Goal: Task Accomplishment & Management: Manage account settings

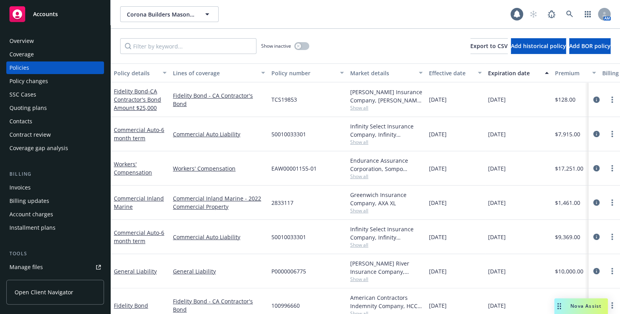
click at [31, 43] on div "Overview" at bounding box center [21, 41] width 24 height 13
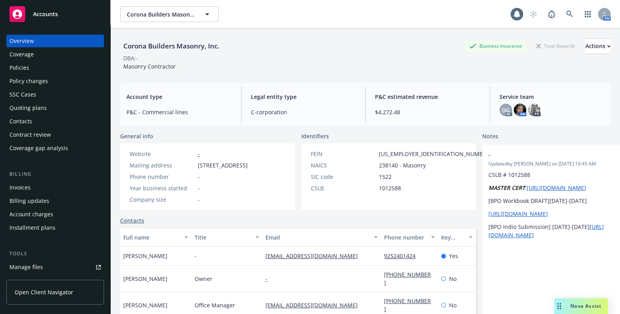
scroll to position [106, 0]
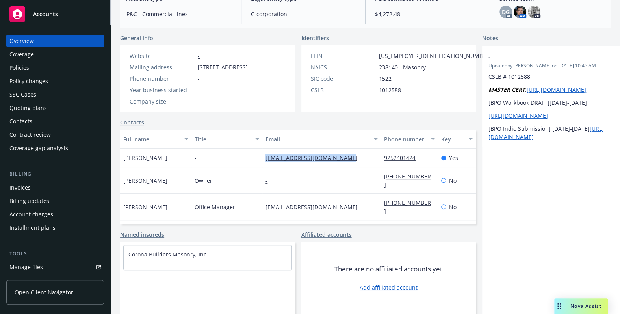
drag, startPoint x: 352, startPoint y: 157, endPoint x: 245, endPoint y: 153, distance: 107.2
click at [245, 153] on div "Elma Corona - elma2016@coronabmasonry.com 9252401424 Yes" at bounding box center [297, 157] width 355 height 19
copy div "elma2016@coronabmasonry.com"
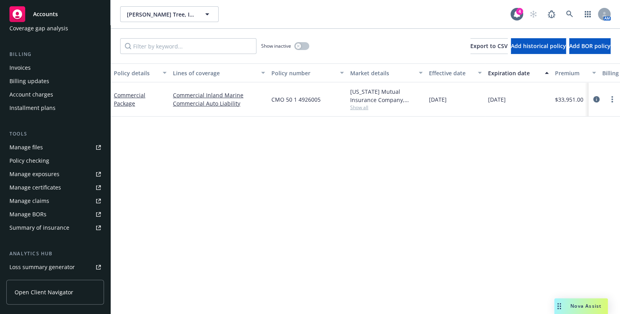
scroll to position [143, 0]
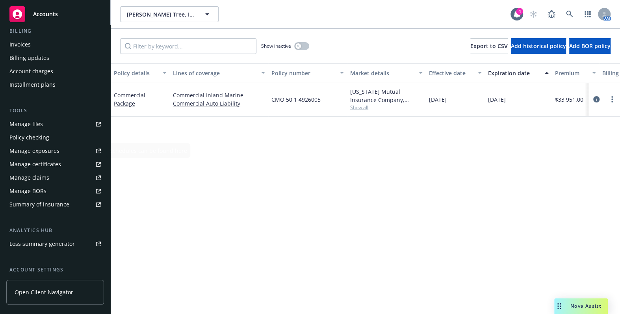
click at [47, 122] on link "Manage files" at bounding box center [55, 124] width 98 height 13
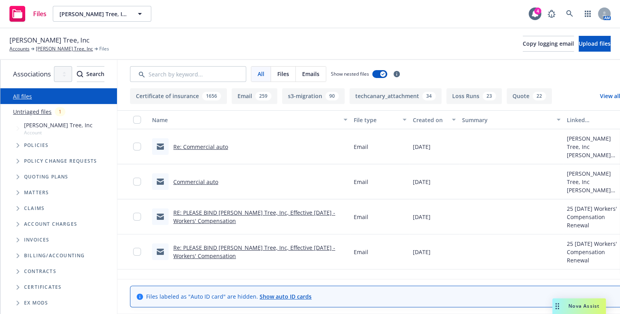
click at [242, 215] on link "RE: PLEASE BIND Mark Crane's Tree, Inc, Effective 09/21/2025 - Workers' Compens…" at bounding box center [254, 217] width 162 height 16
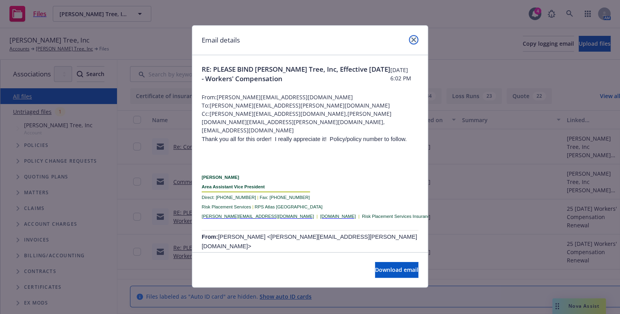
click at [412, 40] on icon "close" at bounding box center [413, 39] width 5 height 5
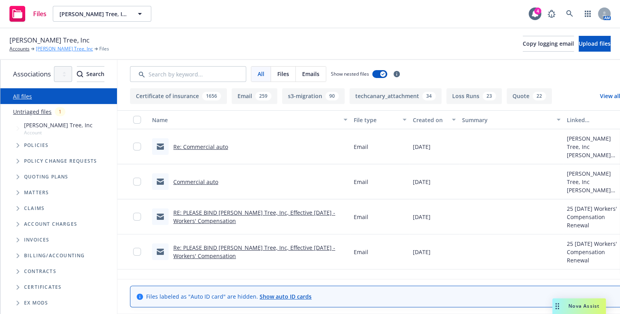
click at [54, 52] on link "Mark Crane's Tree, Inc" at bounding box center [64, 48] width 57 height 7
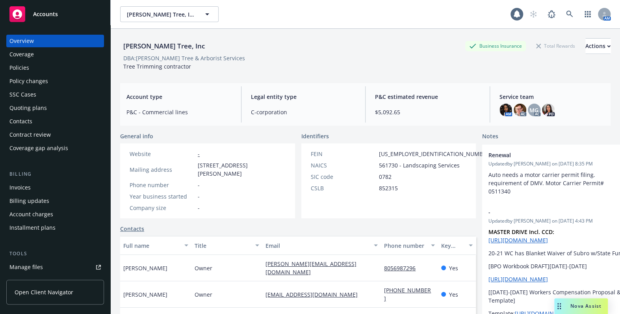
click at [43, 72] on div "Policies" at bounding box center [54, 67] width 91 height 13
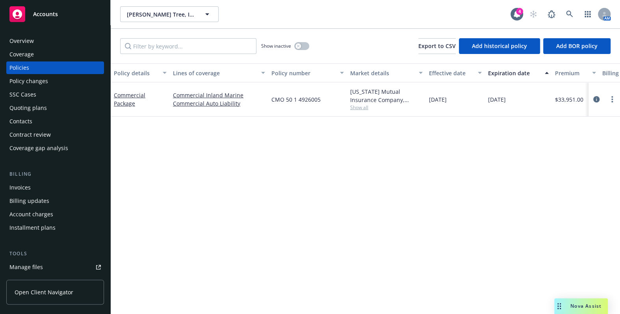
click at [48, 57] on div "Coverage" at bounding box center [54, 54] width 91 height 13
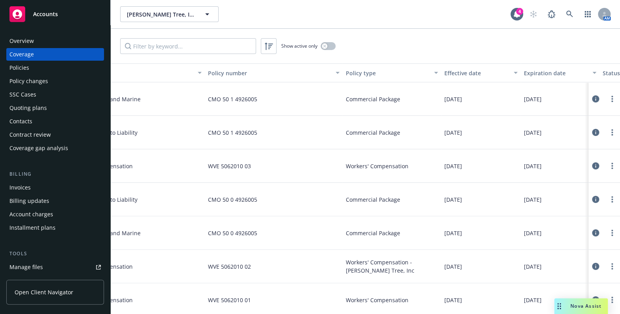
drag, startPoint x: 242, startPoint y: 146, endPoint x: 326, endPoint y: 136, distance: 84.8
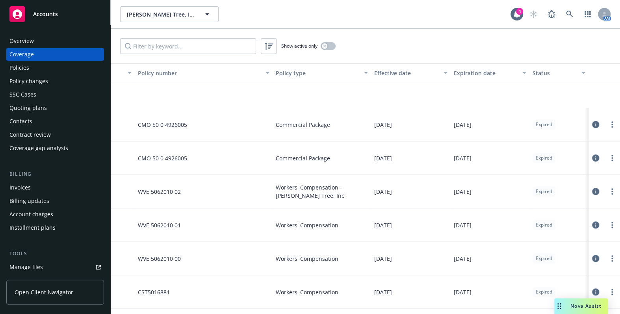
scroll to position [0, 119]
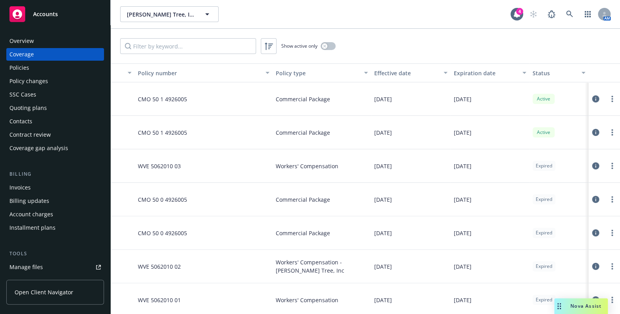
click at [477, 72] on div "Expiration date" at bounding box center [485, 73] width 64 height 8
click at [478, 72] on div "Expiration date" at bounding box center [485, 73] width 64 height 8
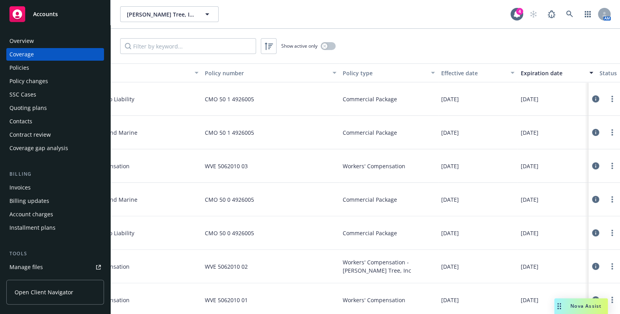
scroll to position [0, 0]
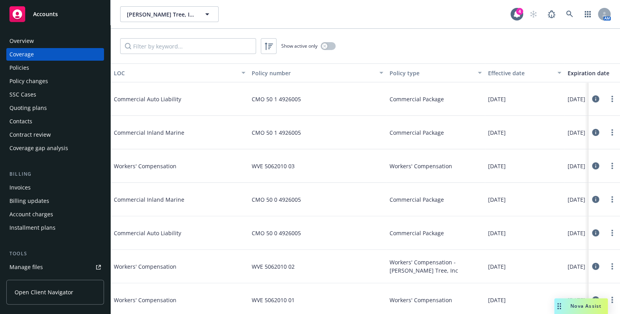
drag, startPoint x: 447, startPoint y: 91, endPoint x: 286, endPoint y: 94, distance: 160.6
click at [34, 67] on div "Policies" at bounding box center [54, 67] width 91 height 13
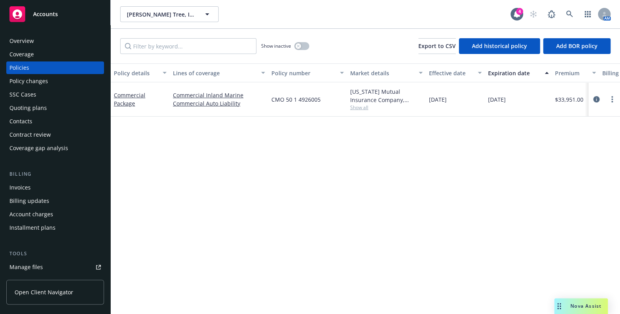
click at [39, 78] on div "Policy changes" at bounding box center [28, 81] width 39 height 13
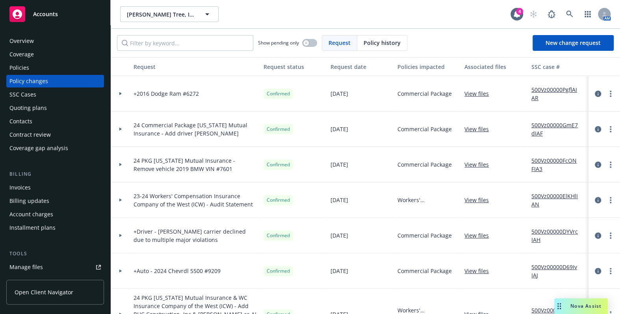
drag, startPoint x: 178, startPoint y: 122, endPoint x: 81, endPoint y: 98, distance: 99.0
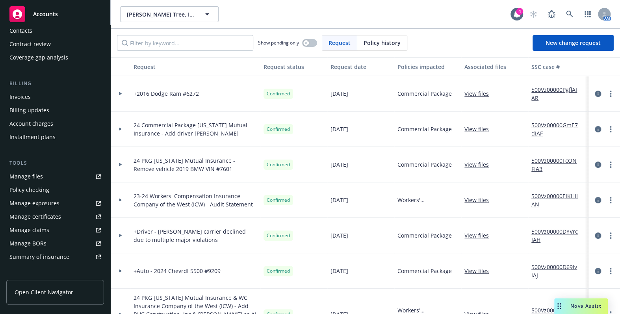
scroll to position [143, 0]
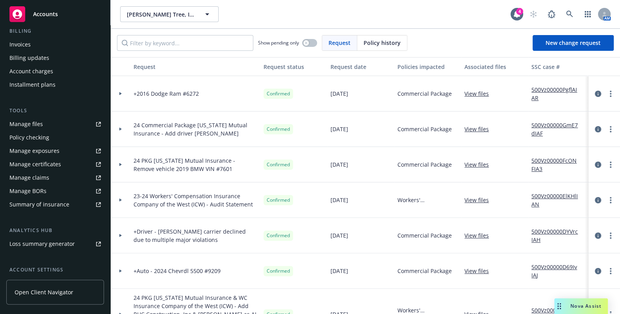
click at [43, 125] on link "Manage files" at bounding box center [55, 124] width 98 height 13
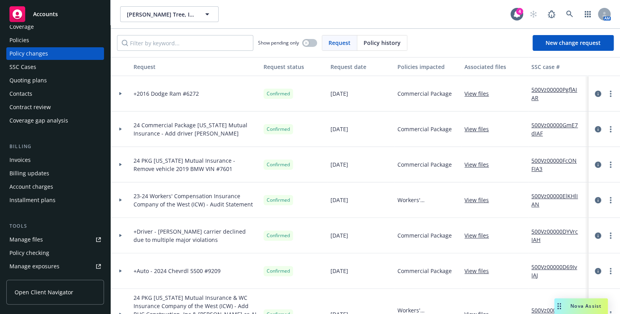
scroll to position [0, 0]
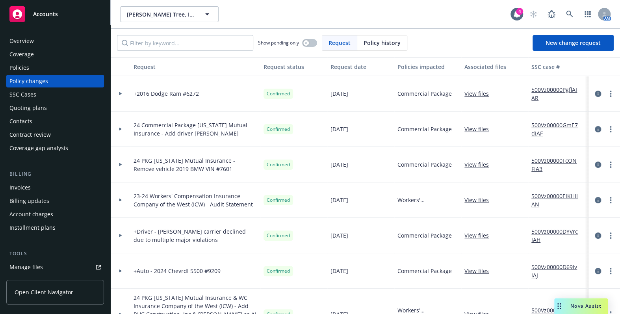
click at [48, 63] on div "Policies" at bounding box center [54, 67] width 91 height 13
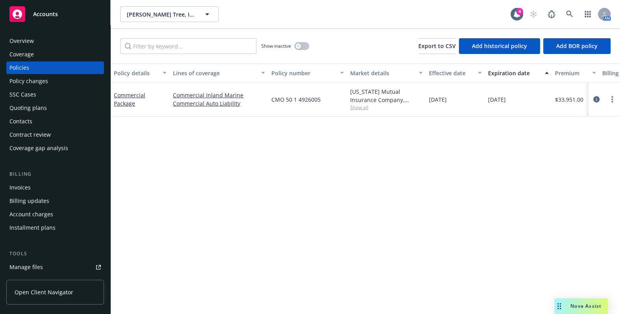
click at [35, 52] on div "Coverage" at bounding box center [54, 54] width 91 height 13
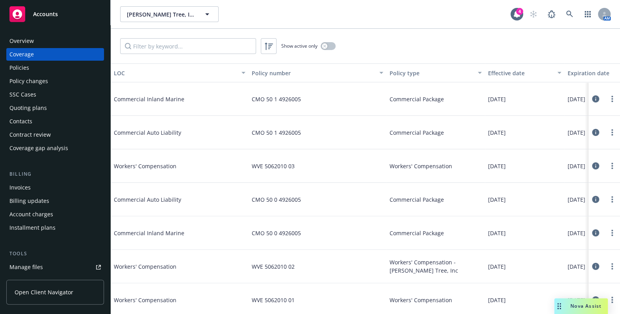
click at [36, 96] on div "SSC Cases" at bounding box center [54, 94] width 91 height 13
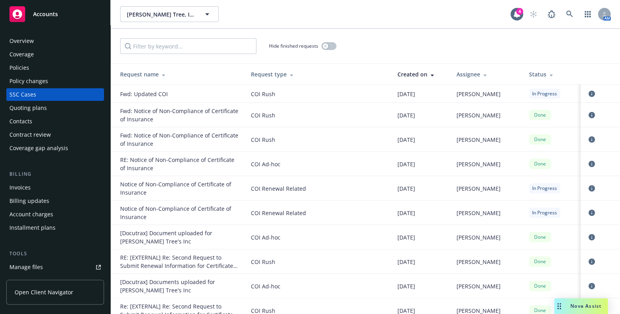
click at [577, 15] on div "AM" at bounding box center [567, 14] width 85 height 16
click at [570, 18] on link at bounding box center [569, 14] width 16 height 16
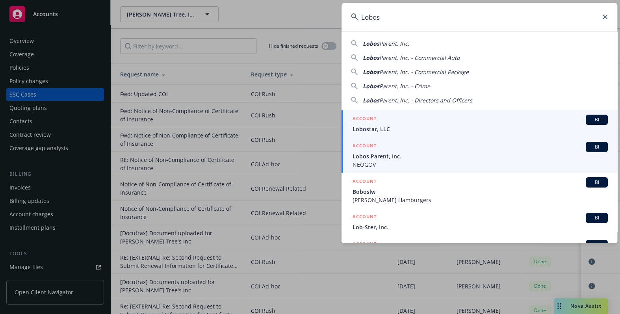
type input "Lobos"
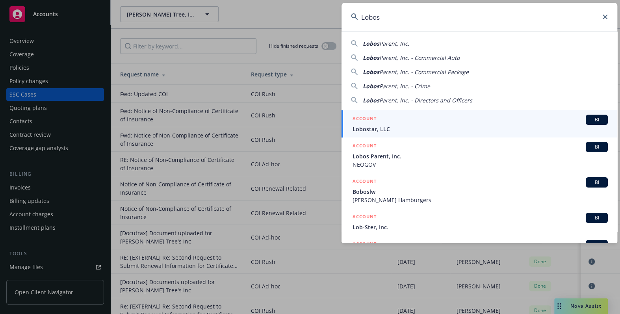
click at [381, 153] on span "Lobos Parent, Inc." at bounding box center [479, 156] width 255 height 8
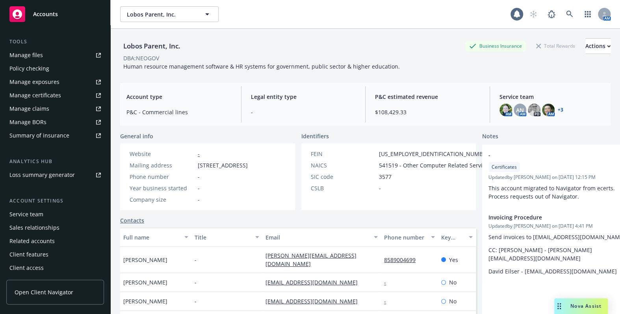
scroll to position [212, 0]
click at [48, 94] on div "Manage certificates" at bounding box center [35, 95] width 52 height 13
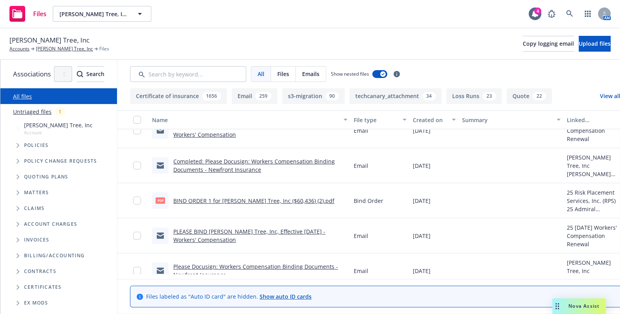
scroll to position [143, 0]
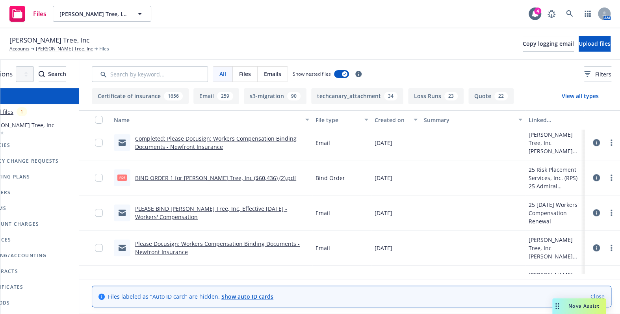
drag, startPoint x: 336, startPoint y: 191, endPoint x: 383, endPoint y: 181, distance: 48.7
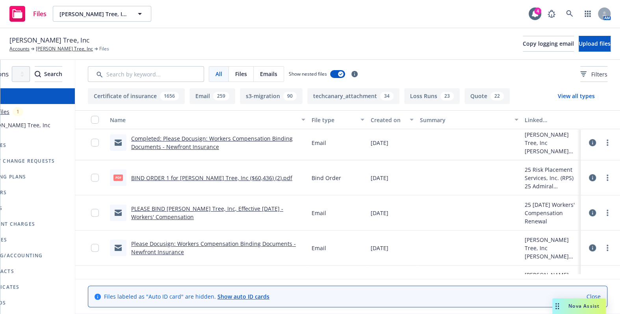
scroll to position [0, 0]
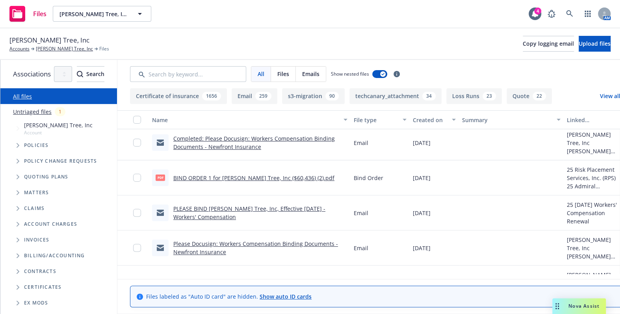
drag, startPoint x: 319, startPoint y: 178, endPoint x: 251, endPoint y: 178, distance: 68.1
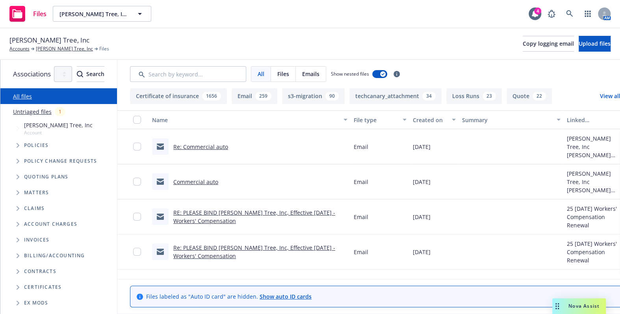
click at [279, 211] on link "RE: PLEASE BIND Mark Crane's Tree, Inc, Effective 09/21/2025 - Workers' Compens…" at bounding box center [254, 217] width 162 height 16
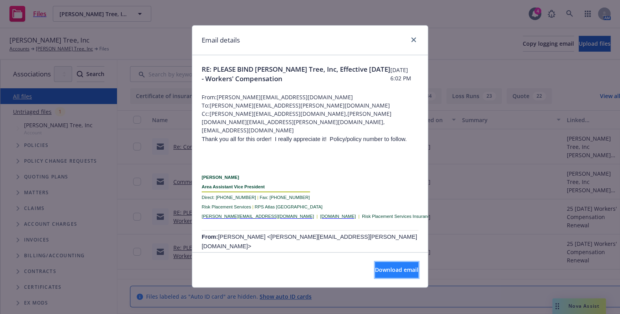
click at [375, 266] on span "Download email" at bounding box center [396, 269] width 43 height 7
click at [410, 36] on link "close" at bounding box center [413, 39] width 9 height 9
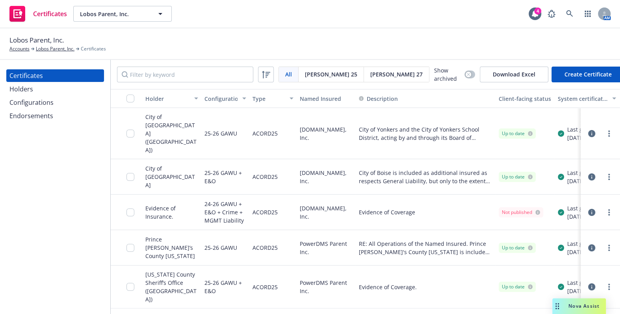
click at [71, 102] on div "Configurations" at bounding box center [54, 102] width 91 height 13
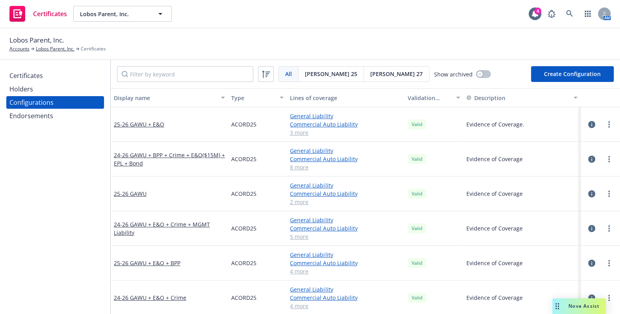
click at [52, 76] on div "Certificates" at bounding box center [54, 75] width 91 height 13
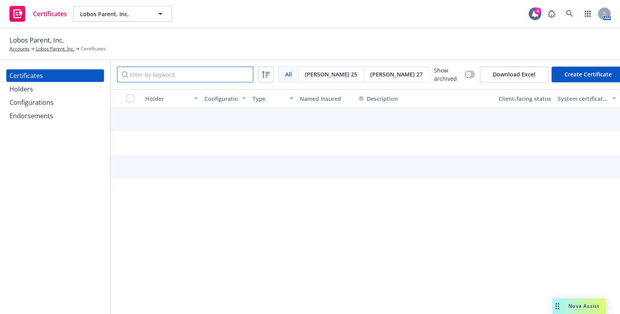
click at [155, 68] on input "Filter by keyword" at bounding box center [185, 75] width 136 height 16
type input "antares"
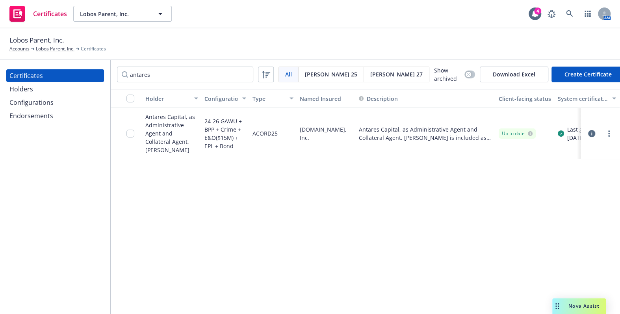
click at [603, 126] on div at bounding box center [599, 134] width 33 height 16
click at [609, 130] on icon "more" at bounding box center [609, 133] width 2 height 6
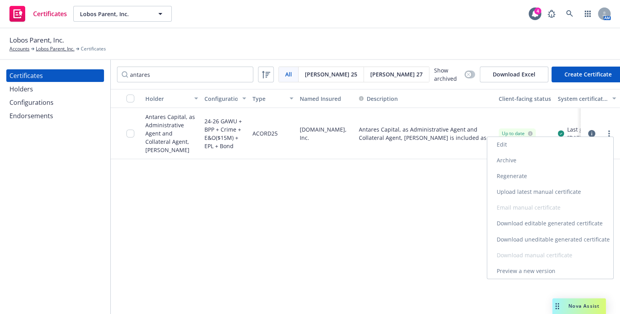
click at [533, 240] on link "Download uneditable generated certificate" at bounding box center [550, 239] width 126 height 16
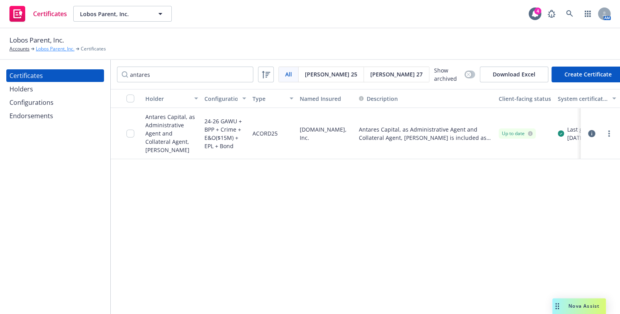
click at [59, 46] on link "Lobos Parent, Inc." at bounding box center [55, 48] width 39 height 7
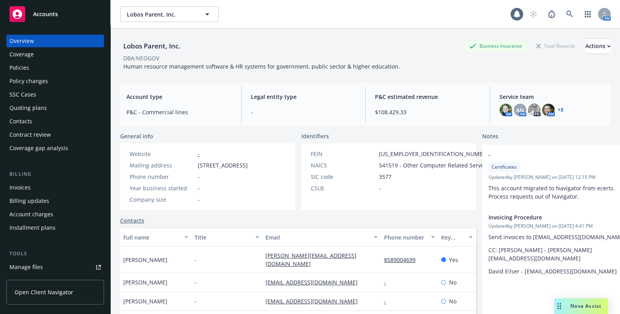
click at [28, 55] on div "Coverage" at bounding box center [21, 54] width 24 height 13
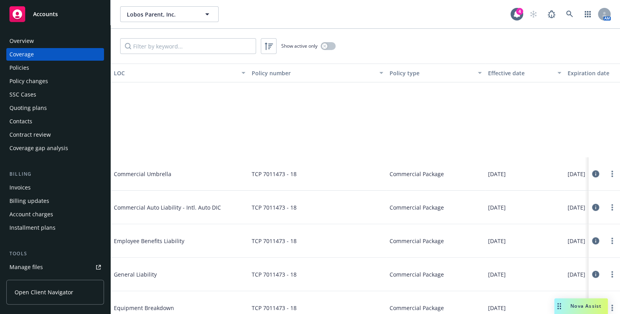
scroll to position [572, 0]
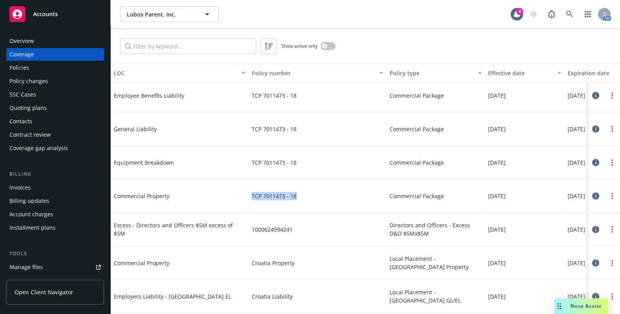
drag, startPoint x: 304, startPoint y: 199, endPoint x: 251, endPoint y: 184, distance: 55.6
click at [246, 198] on div "Commercial Property TCP 7011473 - 18 Commercial Package 09/25/2025 09/25/2026 A…" at bounding box center [422, 195] width 623 height 33
copy div "TCP 7011473 - 18"
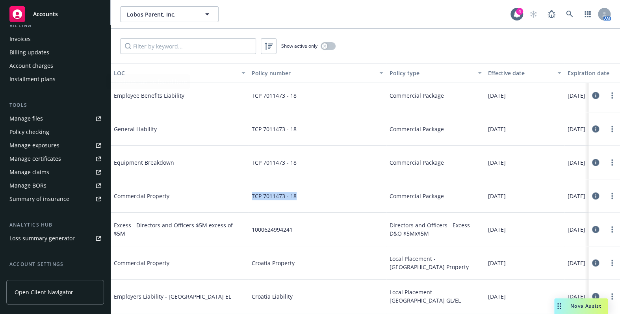
scroll to position [212, 0]
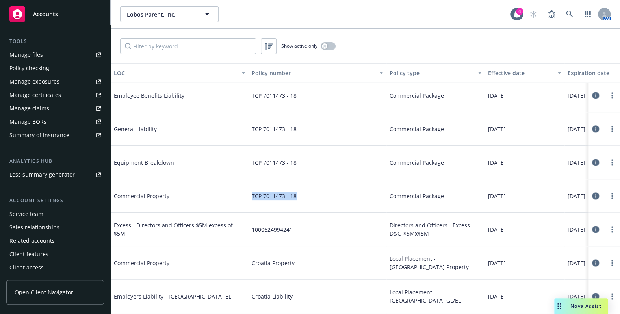
click at [50, 91] on div "Manage certificates" at bounding box center [35, 95] width 52 height 13
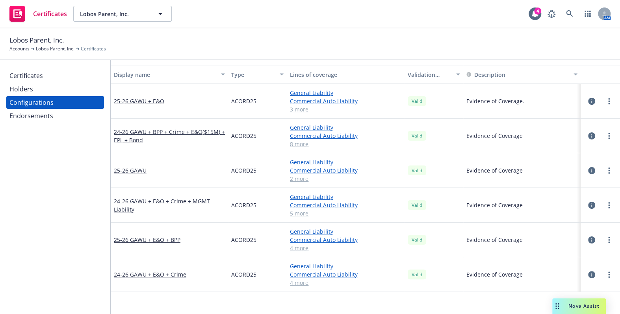
scroll to position [35, 0]
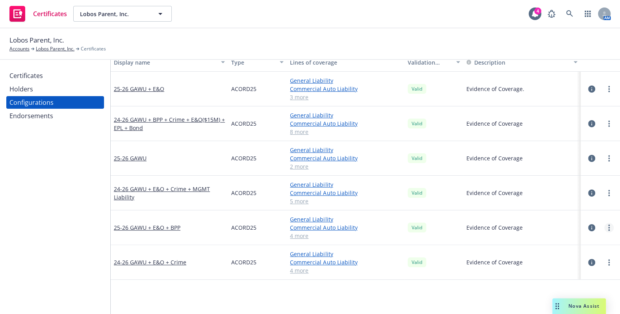
click at [604, 227] on link "more" at bounding box center [608, 227] width 9 height 9
click at [535, 136] on link "Edit" at bounding box center [569, 137] width 87 height 16
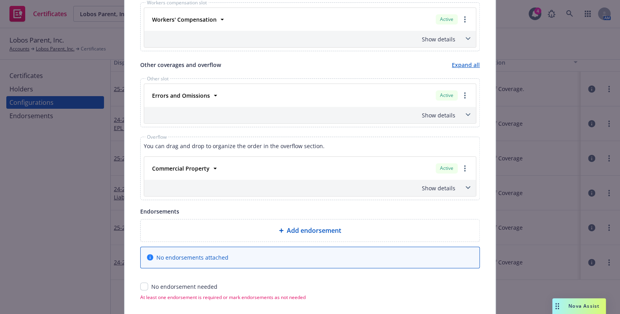
scroll to position [567, 0]
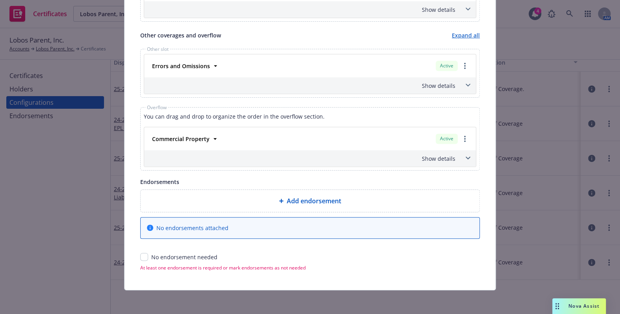
click at [438, 161] on div "Show details" at bounding box center [309, 158] width 331 height 17
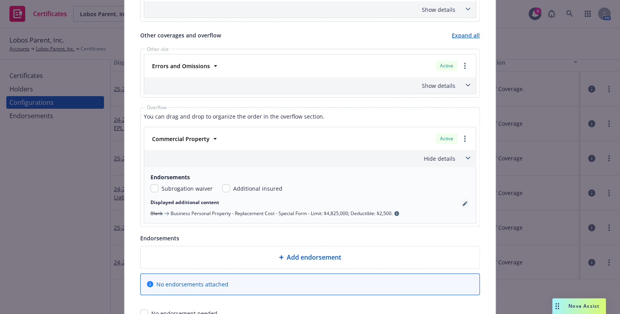
click at [462, 202] on icon "pencil" at bounding box center [464, 204] width 4 height 4
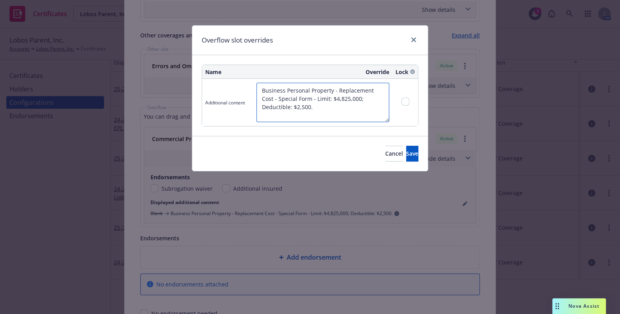
click at [344, 98] on textarea "Business Personal Property - Replacement Cost - Special Form - Limit: $4,825,00…" at bounding box center [322, 102] width 133 height 39
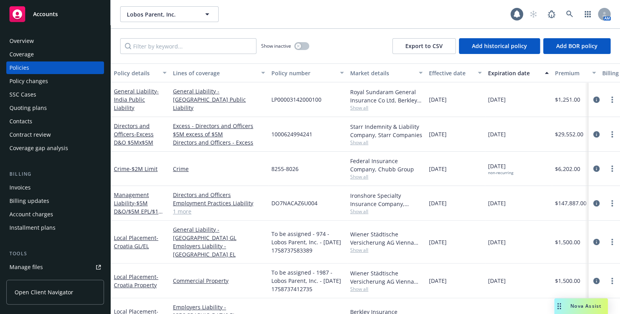
click at [38, 43] on div "Overview" at bounding box center [54, 41] width 91 height 13
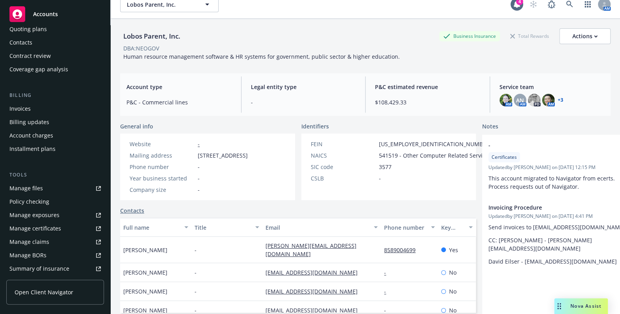
scroll to position [212, 0]
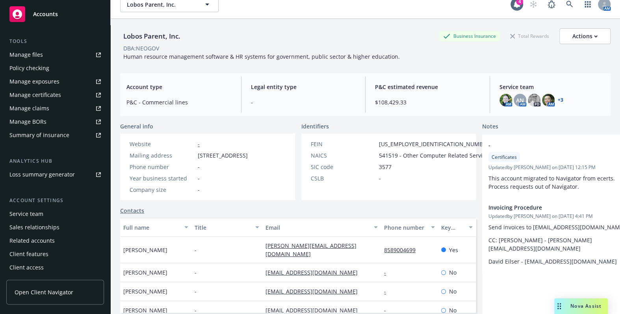
click at [37, 93] on div "Manage certificates" at bounding box center [35, 95] width 52 height 13
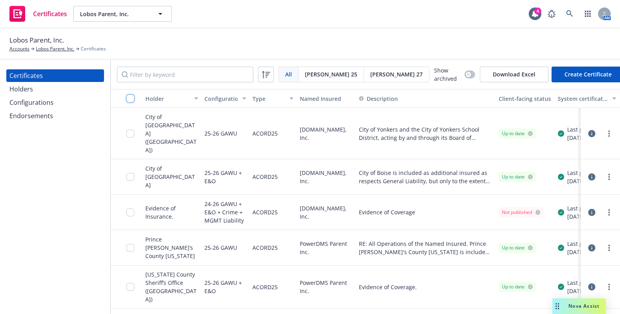
drag, startPoint x: 130, startPoint y: 97, endPoint x: 173, endPoint y: 146, distance: 65.0
click at [130, 97] on input "checkbox" at bounding box center [130, 98] width 8 height 8
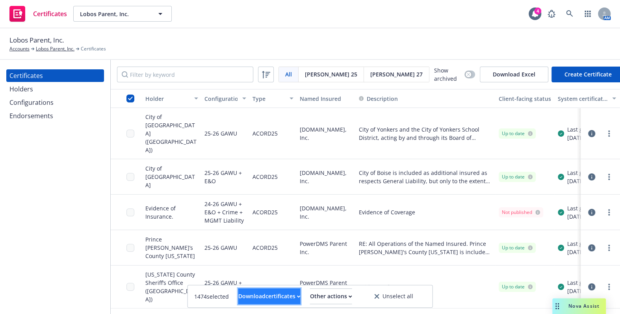
click at [238, 292] on div "Download certificates" at bounding box center [269, 296] width 62 height 15
click at [252, 277] on link "Download uneditable files" at bounding box center [229, 277] width 94 height 16
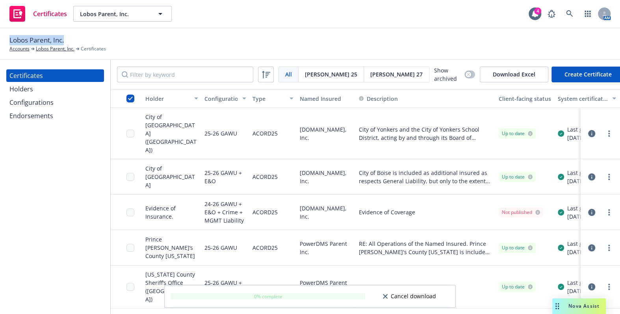
drag, startPoint x: 67, startPoint y: 41, endPoint x: -2, endPoint y: 41, distance: 68.5
click at [0, 41] on html "Certificates Lobos Parent, Inc. Lobos Parent, Inc. 4 AM Lobos Parent, Inc. Acco…" at bounding box center [310, 157] width 620 height 314
copy span "Lobos Parent, Inc."
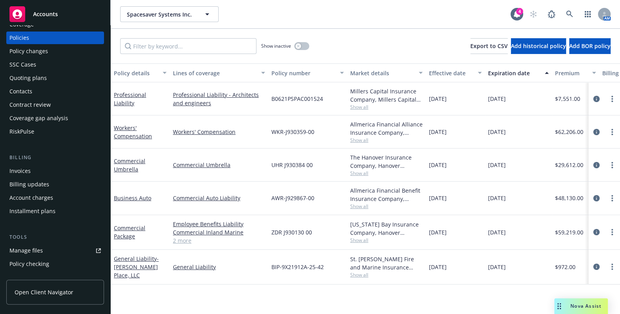
scroll to position [143, 0]
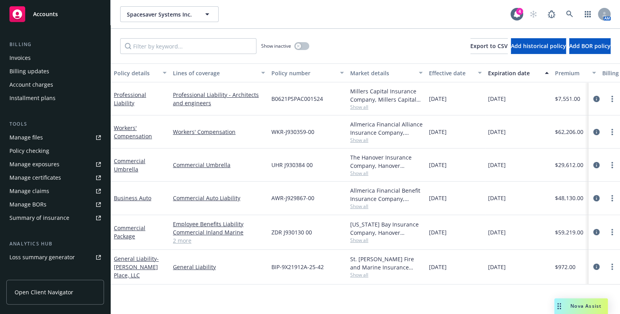
click at [40, 176] on div "Manage certificates" at bounding box center [35, 177] width 52 height 13
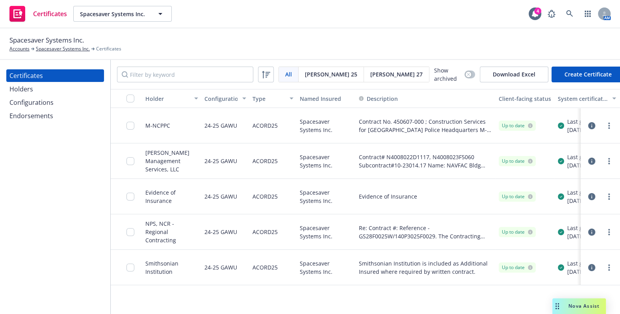
click at [43, 98] on div "Configurations" at bounding box center [31, 102] width 44 height 13
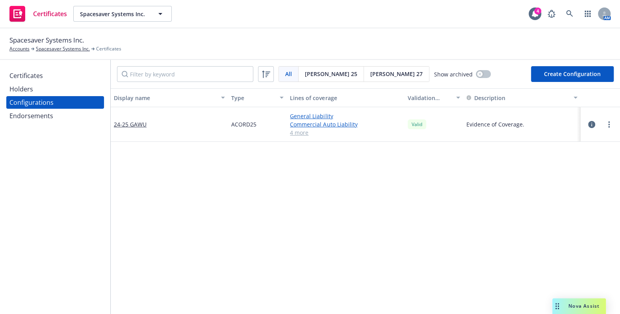
click at [44, 113] on div "Endorsements" at bounding box center [31, 115] width 44 height 13
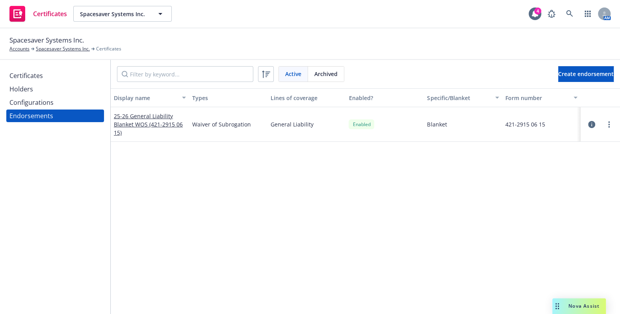
click at [42, 104] on div "Configurations" at bounding box center [31, 102] width 44 height 13
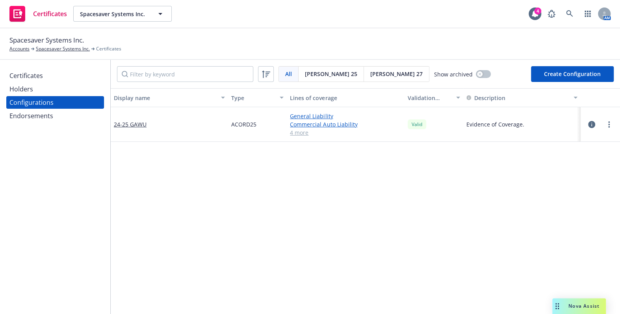
click at [39, 77] on div "Certificates" at bounding box center [25, 75] width 33 height 13
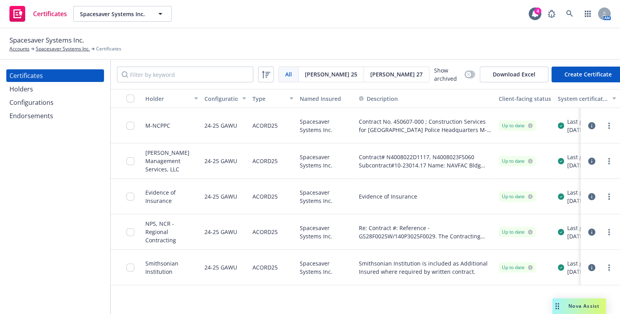
click at [45, 96] on div "Configurations" at bounding box center [31, 102] width 44 height 13
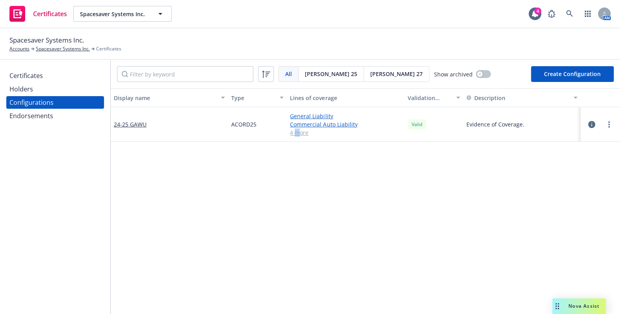
click at [295, 131] on link "4 more" at bounding box center [345, 132] width 111 height 8
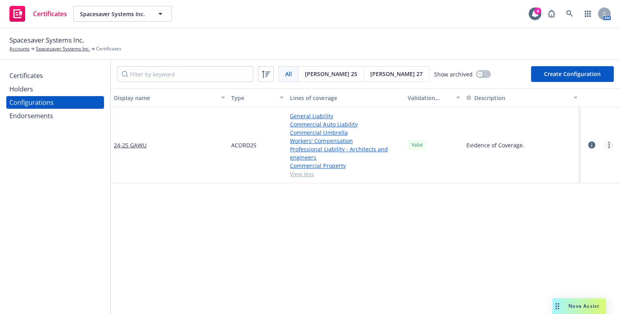
click at [604, 144] on link "more" at bounding box center [608, 144] width 9 height 9
click at [543, 155] on link "Edit" at bounding box center [564, 161] width 87 height 16
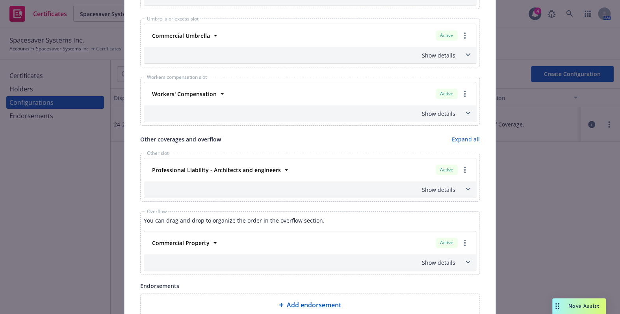
scroll to position [429, 0]
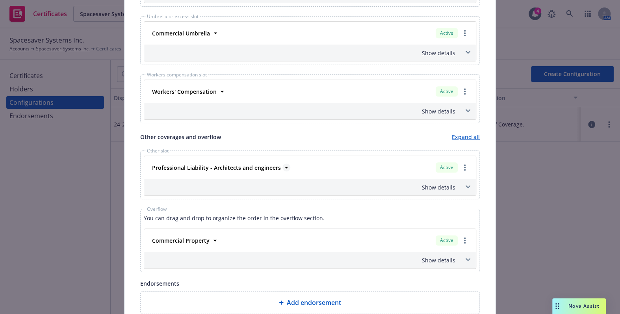
click at [220, 168] on strong "Professional Liability - Architects and engineers" at bounding box center [216, 167] width 129 height 7
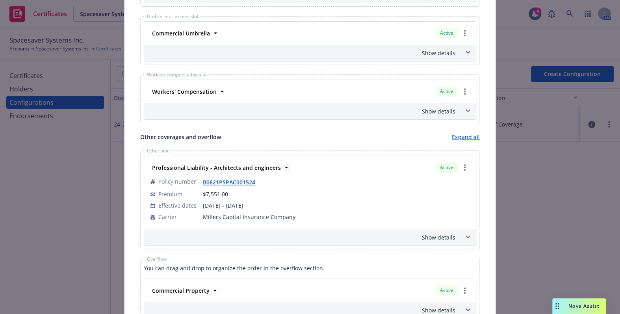
scroll to position [536, 0]
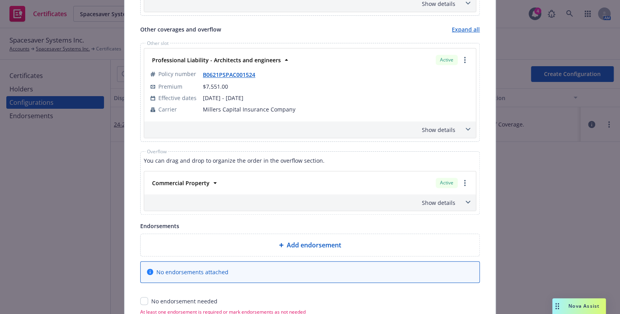
click at [431, 123] on div "Show details" at bounding box center [309, 129] width 331 height 17
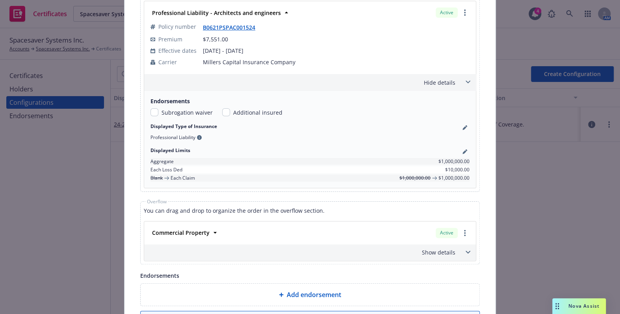
scroll to position [677, 0]
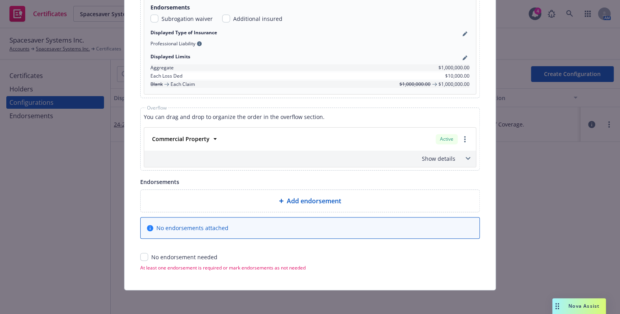
click at [436, 156] on div "Show details" at bounding box center [300, 158] width 309 height 8
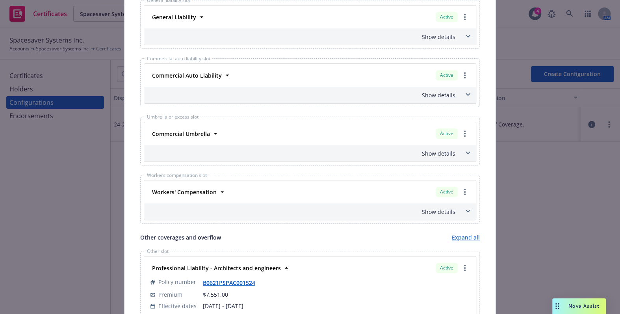
scroll to position [0, 0]
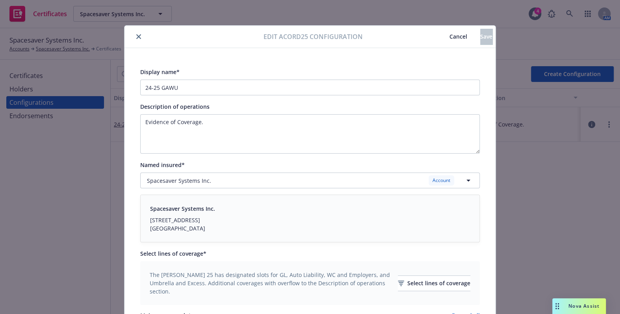
drag, startPoint x: 342, startPoint y: 206, endPoint x: 161, endPoint y: 27, distance: 254.4
click at [130, 37] on div at bounding box center [196, 36] width 136 height 9
click at [136, 36] on icon "close" at bounding box center [138, 36] width 5 height 5
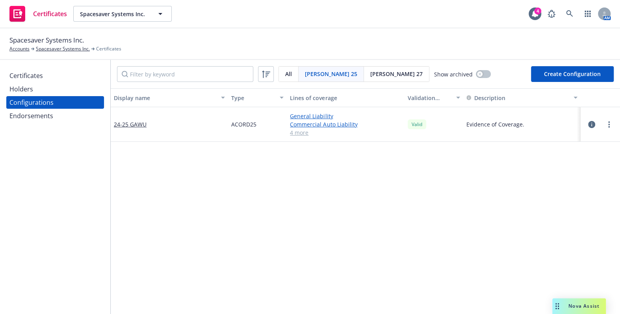
click at [48, 76] on div "Certificates" at bounding box center [54, 75] width 91 height 13
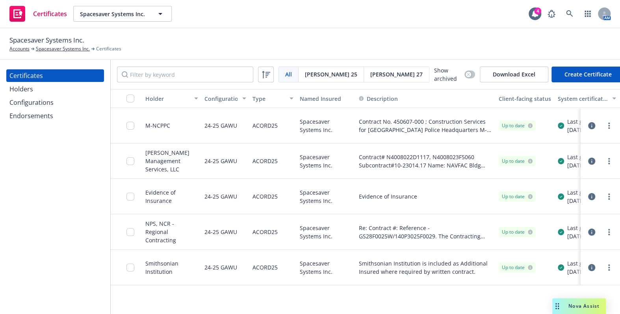
click at [55, 113] on div "Endorsements" at bounding box center [54, 115] width 91 height 13
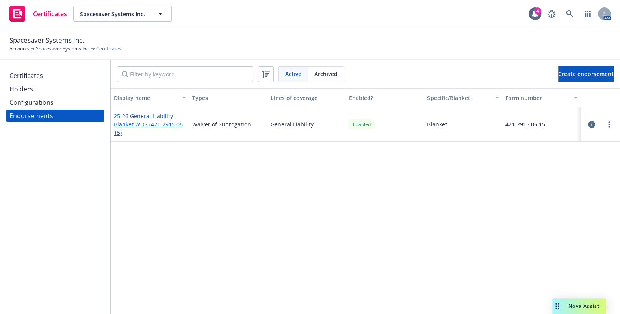
click at [135, 122] on link "25-26 General Liability Blanket WOS (421-2915 06 15)" at bounding box center [148, 124] width 69 height 24
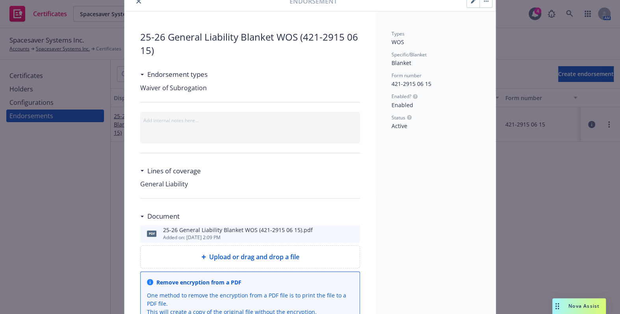
scroll to position [71, 0]
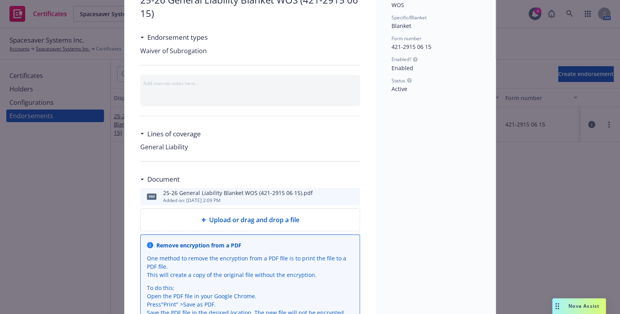
click at [351, 196] on icon "preview file" at bounding box center [352, 196] width 7 height 6
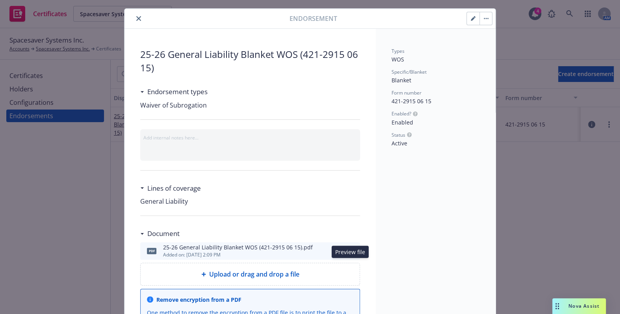
scroll to position [0, 0]
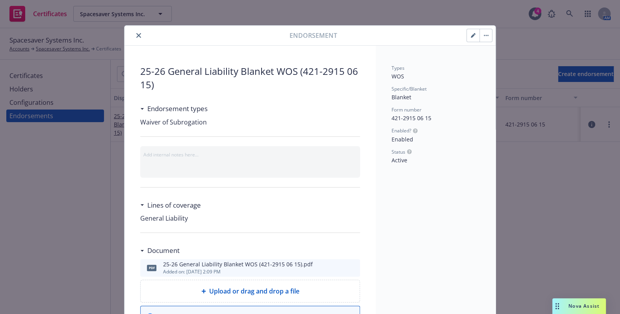
click at [467, 31] on button "button" at bounding box center [472, 35] width 13 height 13
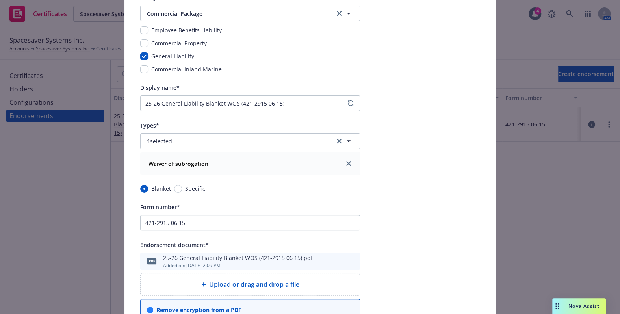
scroll to position [143, 0]
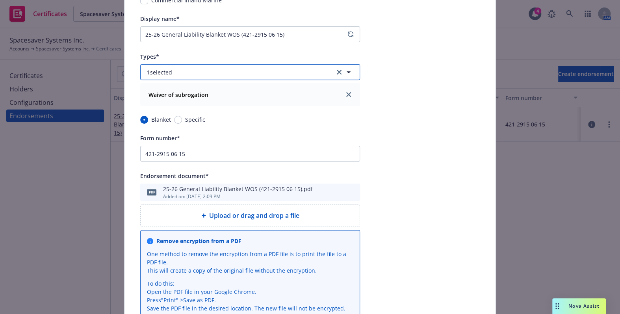
click at [194, 71] on button "1 selected" at bounding box center [250, 72] width 220 height 16
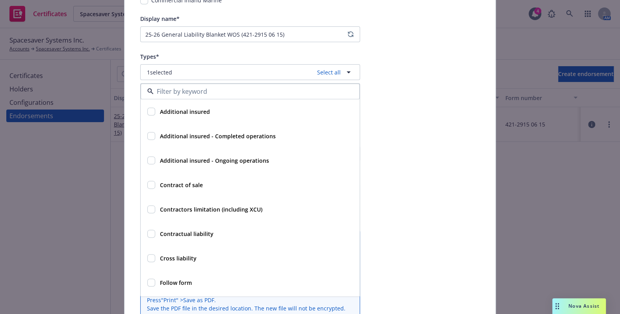
click at [157, 111] on div "Additional insured" at bounding box center [184, 111] width 55 height 11
checkbox input "true"
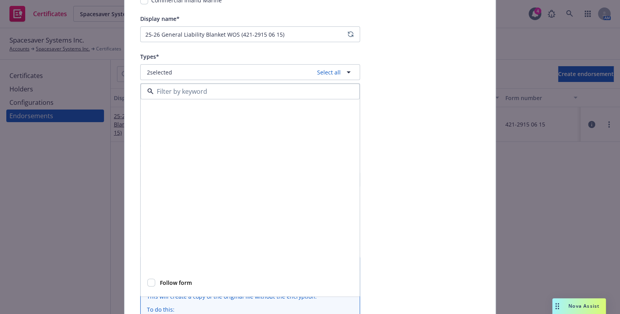
scroll to position [215, 0]
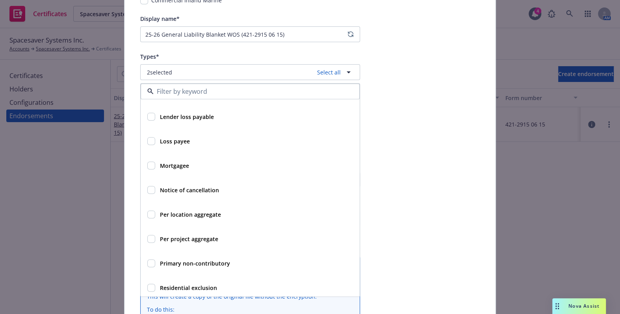
click at [200, 265] on strong "Primary non-contributory" at bounding box center [195, 262] width 70 height 7
checkbox input "true"
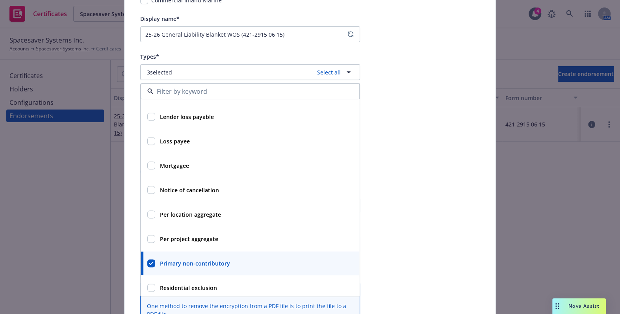
drag, startPoint x: 450, startPoint y: 155, endPoint x: 412, endPoint y: 140, distance: 41.0
click at [447, 155] on div "Policy* Commercial Package Commercial Package Employee Benefits Liability Comme…" at bounding box center [309, 184] width 371 height 559
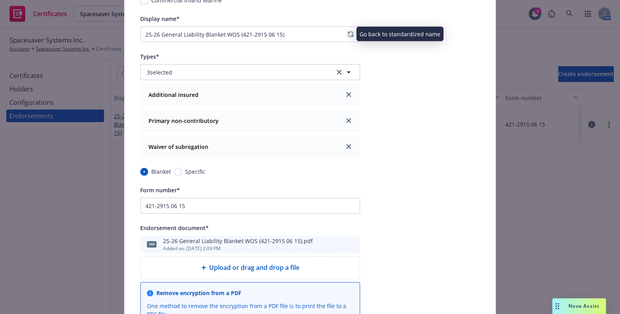
click at [348, 31] on icon "regenerate" at bounding box center [351, 34] width 6 height 6
type input "25-26 General Liability Blanket AI, WOS, PNC (421-2915 06 15)"
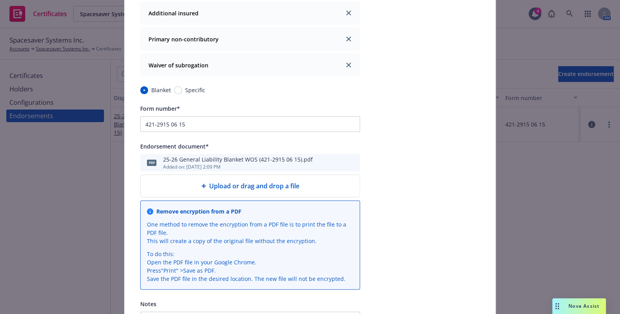
scroll to position [0, 0]
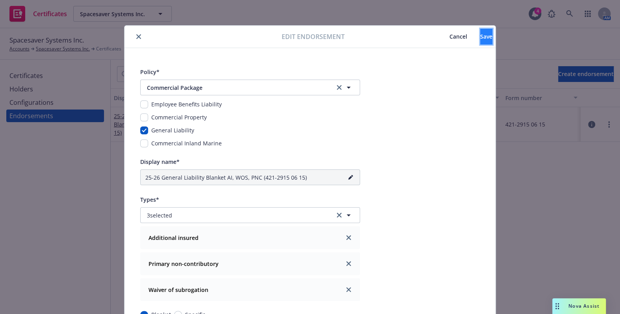
click at [480, 37] on button "Save" at bounding box center [486, 37] width 12 height 16
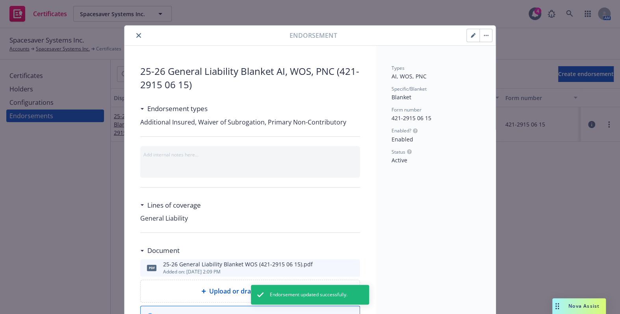
click at [137, 34] on icon "close" at bounding box center [138, 35] width 5 height 5
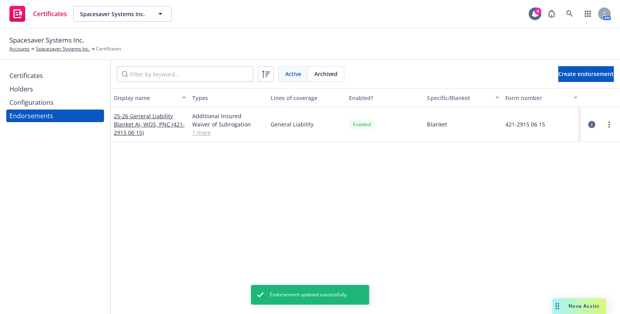
click at [52, 98] on div "Configurations" at bounding box center [31, 102] width 44 height 13
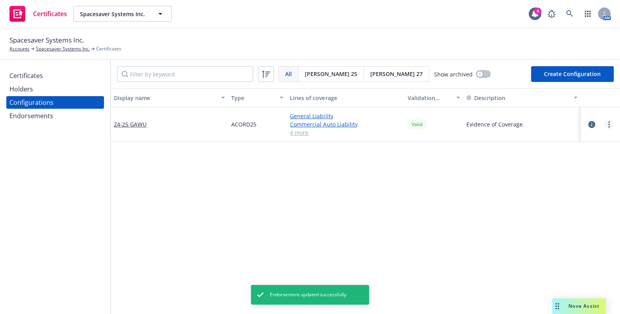
click at [604, 126] on link "more" at bounding box center [608, 124] width 9 height 9
click at [546, 139] on link "Edit" at bounding box center [564, 141] width 87 height 16
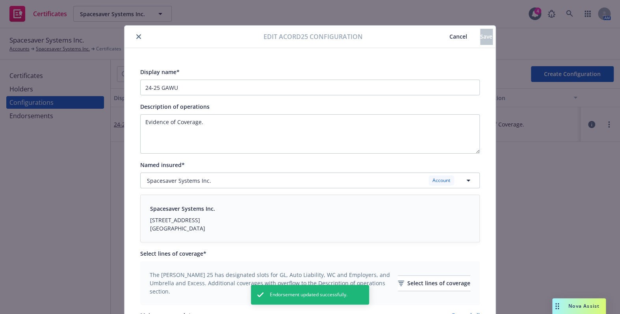
drag, startPoint x: 324, startPoint y: 176, endPoint x: 231, endPoint y: 76, distance: 136.8
drag, startPoint x: 220, startPoint y: 78, endPoint x: 220, endPoint y: 83, distance: 4.3
click at [220, 79] on div "Display name* 24-25 GAWU" at bounding box center [309, 81] width 339 height 28
click at [220, 85] on input "24-25 GAWU" at bounding box center [309, 88] width 339 height 16
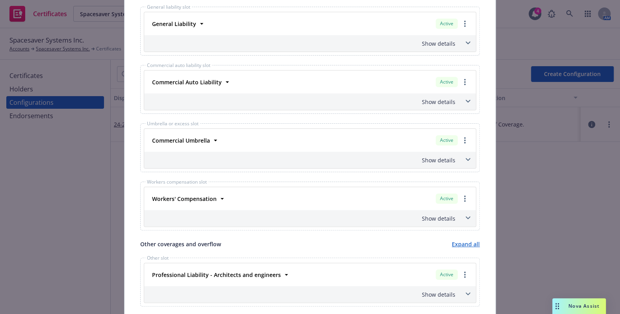
scroll to position [531, 0]
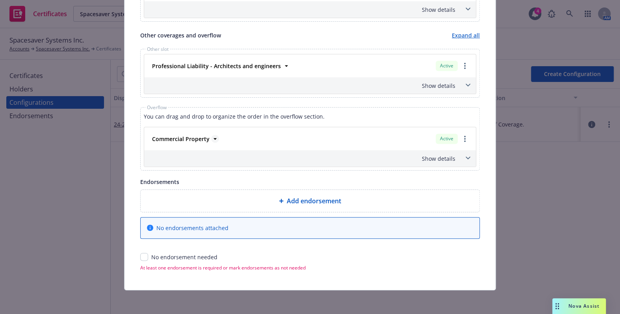
click at [193, 135] on strong "Commercial Property" at bounding box center [180, 138] width 57 height 7
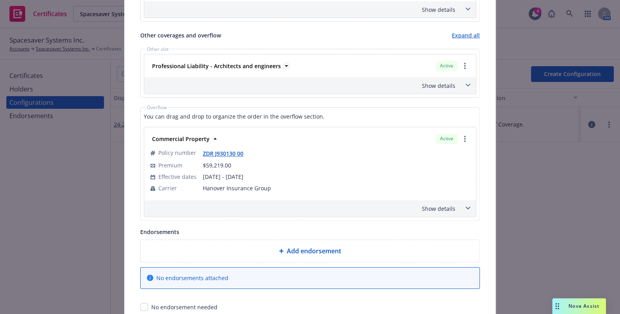
type input "24-25 GAWU + Prof + Prop"
click at [206, 66] on strong "Professional Liability - Architects and engineers" at bounding box center [216, 65] width 129 height 7
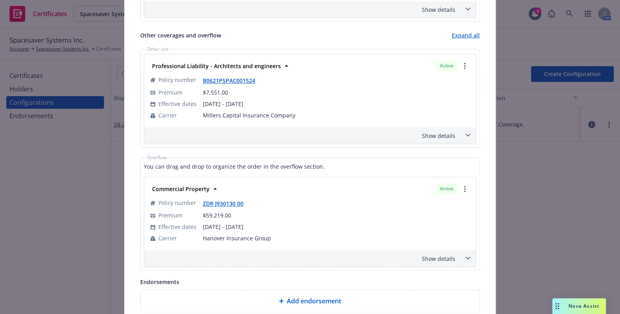
click at [426, 128] on div "Show details" at bounding box center [309, 135] width 331 height 17
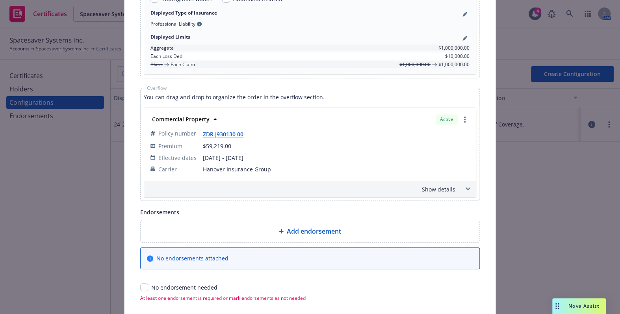
scroll to position [727, 0]
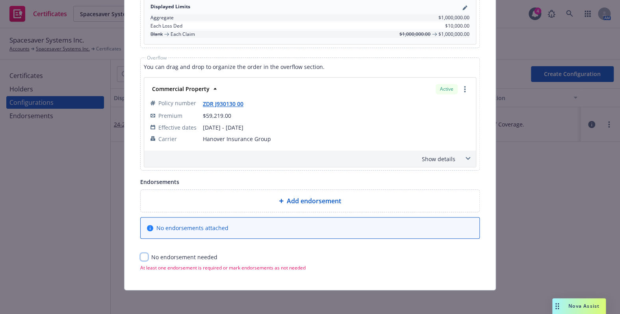
click at [140, 254] on input "checkbox" at bounding box center [144, 257] width 8 height 8
checkbox input "true"
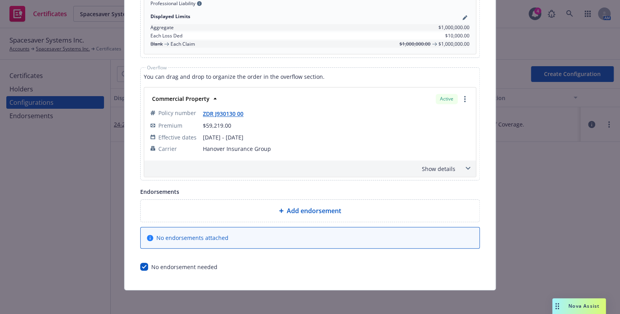
scroll to position [0, 0]
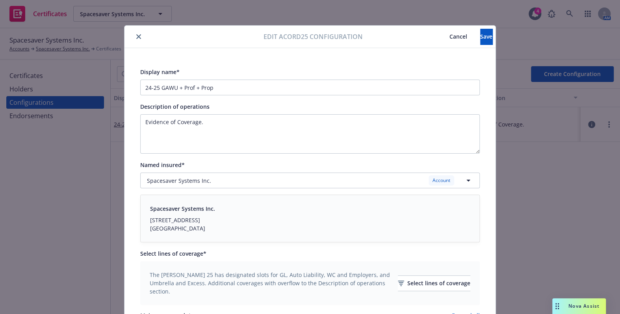
drag, startPoint x: 307, startPoint y: 161, endPoint x: 401, endPoint y: 19, distance: 170.4
click at [480, 34] on button "Save" at bounding box center [486, 37] width 12 height 16
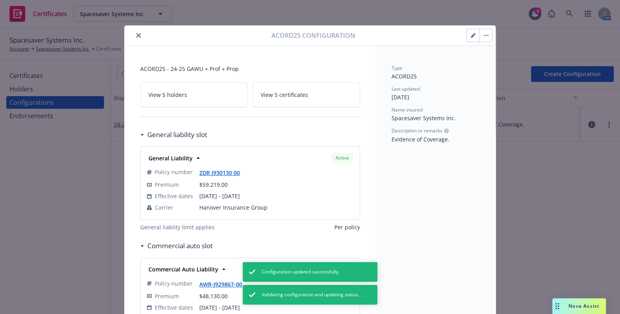
click at [138, 38] on button "close" at bounding box center [138, 35] width 9 height 9
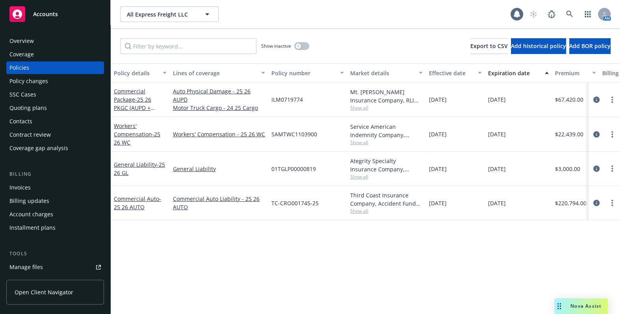
scroll to position [107, 0]
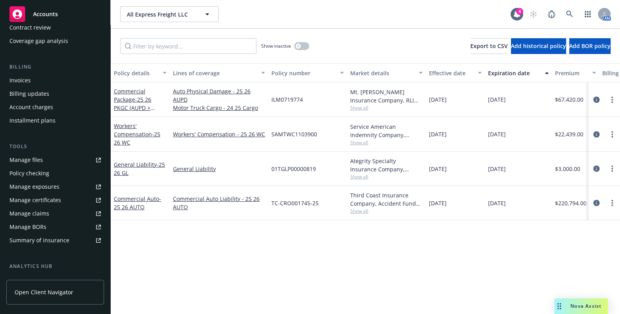
click at [46, 196] on div "Manage certificates" at bounding box center [35, 200] width 52 height 13
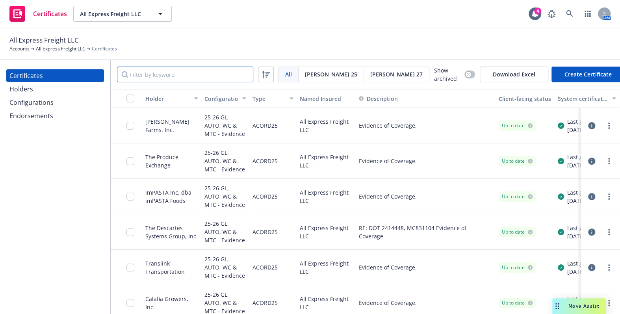
click at [148, 75] on input "Filter by keyword" at bounding box center [185, 75] width 136 height 16
paste input "West Pak Avocado"
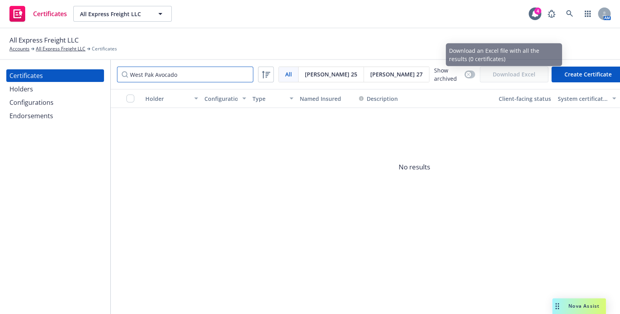
type input "West Pak Avocado"
click at [66, 86] on div "Holders" at bounding box center [54, 89] width 91 height 13
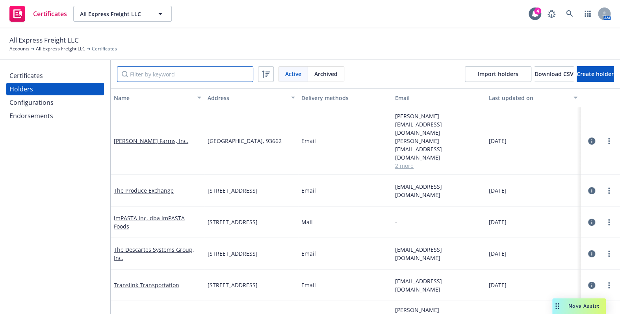
click at [173, 74] on input "Filter by keyword" at bounding box center [185, 74] width 136 height 16
paste input "West Pak Avocado"
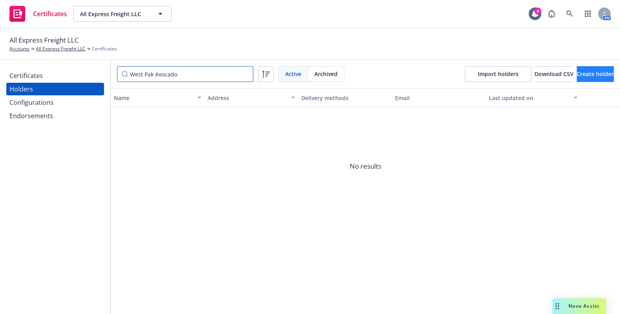
type input "West Pak Avocado"
click at [596, 72] on span "Create holder" at bounding box center [594, 73] width 37 height 7
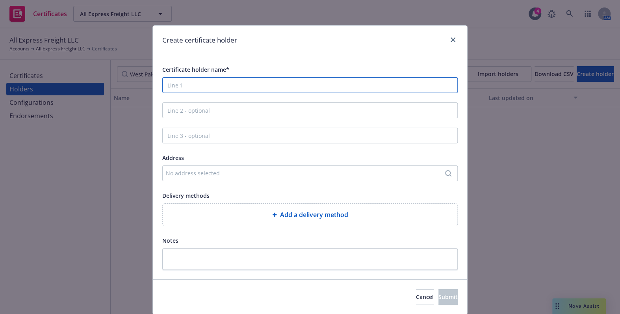
click at [196, 83] on input "Certificate holder name*" at bounding box center [309, 85] width 295 height 16
paste input "West Pak Avocado"
type input "West Pak Avocado"
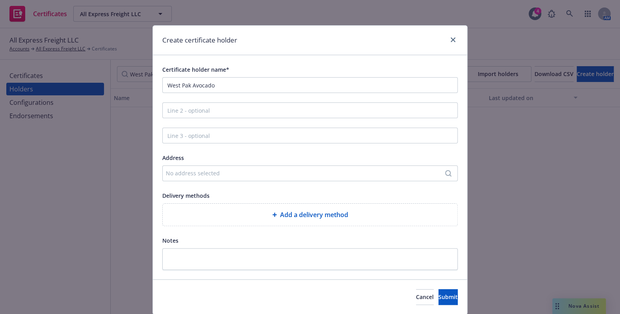
click at [177, 170] on div "No address selected" at bounding box center [306, 173] width 280 height 8
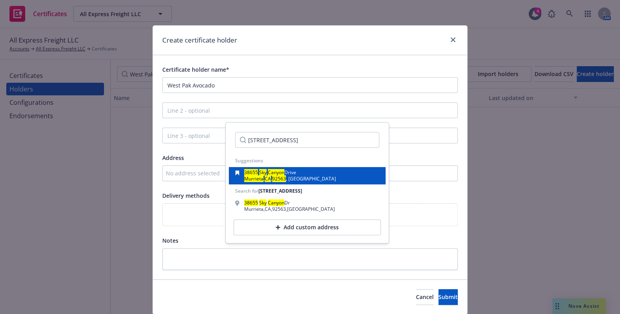
type input "[STREET_ADDRESS]"
click at [272, 171] on mark "Canyon" at bounding box center [276, 172] width 17 height 7
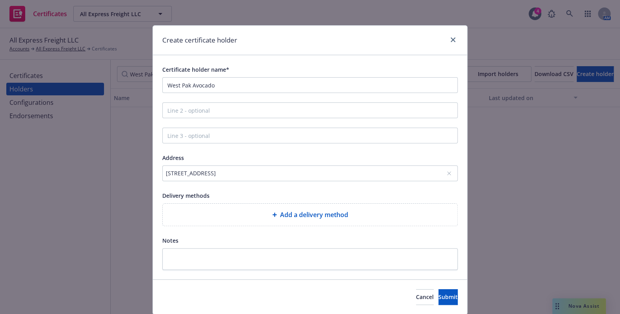
click at [238, 220] on div "Add a delivery method" at bounding box center [310, 214] width 294 height 22
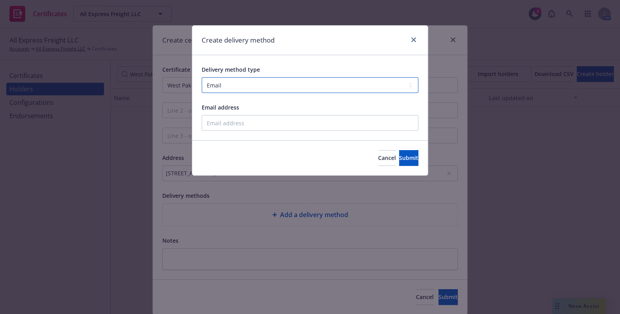
drag, startPoint x: 224, startPoint y: 85, endPoint x: 226, endPoint y: 92, distance: 6.9
click at [224, 85] on select "Select delivery method type Email Mail Fax Upload to Compliance Website" at bounding box center [310, 85] width 216 height 16
select select "UPLOAD_TO_COMPLIANCE_WEBSITE"
click at [202, 77] on select "Select delivery method type Email Mail Fax Upload to Compliance Website" at bounding box center [310, 85] width 216 height 16
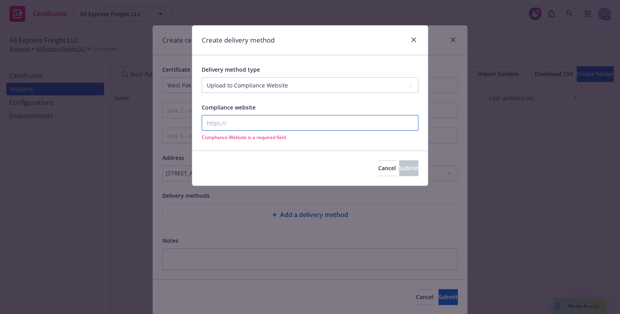
click at [224, 120] on input "Compliance website" at bounding box center [310, 123] width 216 height 16
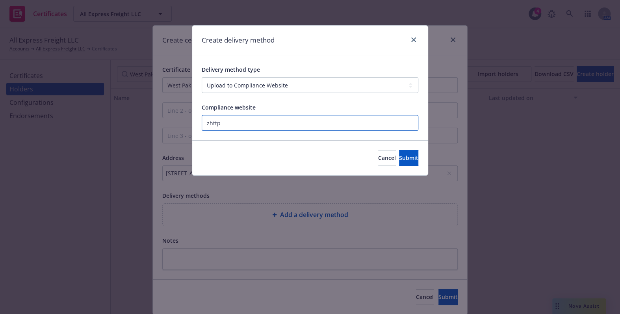
paste input "[URL][DOMAIN_NAME]"
type input "[URL][DOMAIN_NAME]"
click at [378, 159] on span "Cancel" at bounding box center [387, 157] width 18 height 7
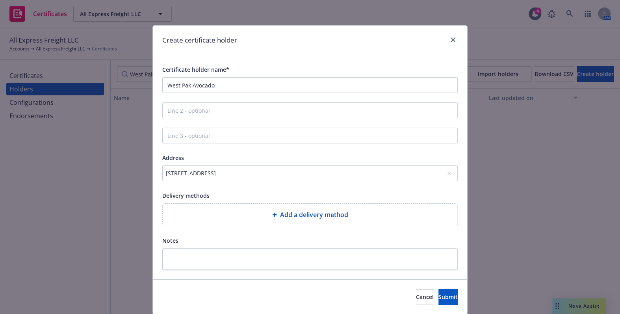
click at [242, 211] on div "Add a delivery method" at bounding box center [310, 214] width 282 height 9
select select "EMAIL"
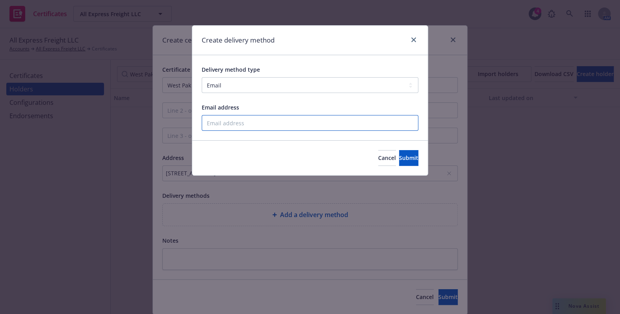
click at [222, 120] on input "Email address" at bounding box center [310, 123] width 216 height 16
paste input "[EMAIL_ADDRESS][PERSON_NAME][DOMAIN_NAME]"
type input "[EMAIL_ADDRESS][PERSON_NAME][DOMAIN_NAME]"
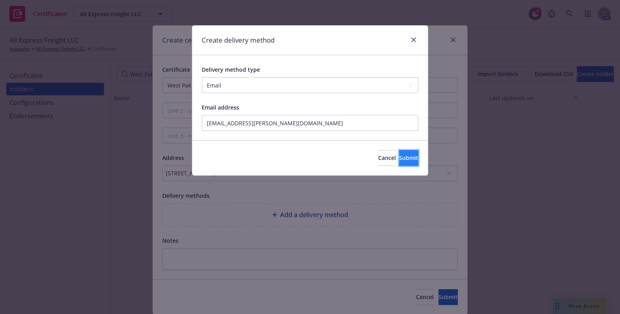
click at [399, 160] on button "Submit" at bounding box center [408, 158] width 19 height 16
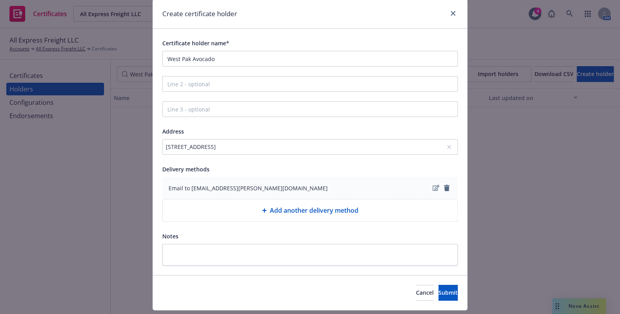
scroll to position [47, 0]
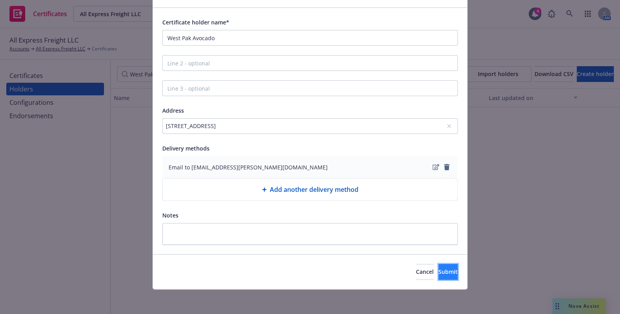
click at [438, 268] on span "Submit" at bounding box center [447, 271] width 19 height 7
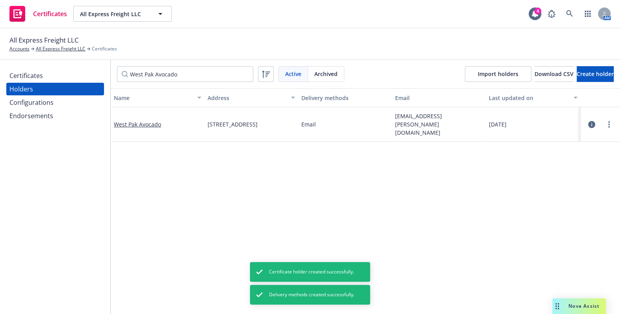
click at [63, 78] on div "Certificates" at bounding box center [54, 75] width 91 height 13
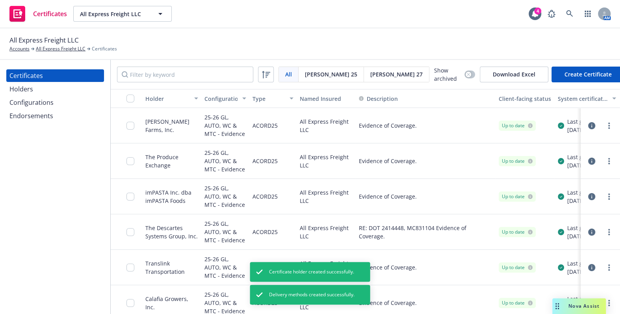
click at [565, 81] on button "Create Certificate" at bounding box center [587, 75] width 73 height 16
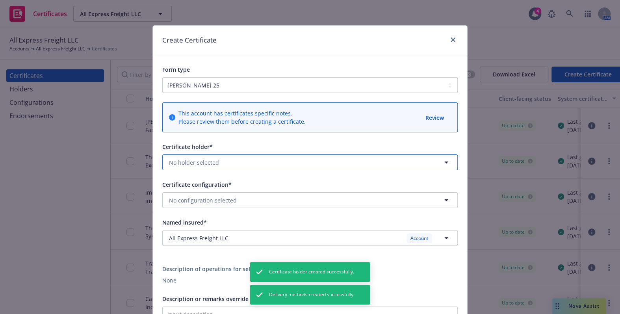
click at [191, 163] on span "No holder selected" at bounding box center [194, 162] width 50 height 8
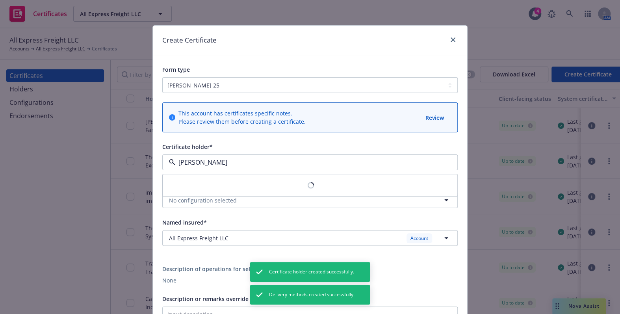
type input "west"
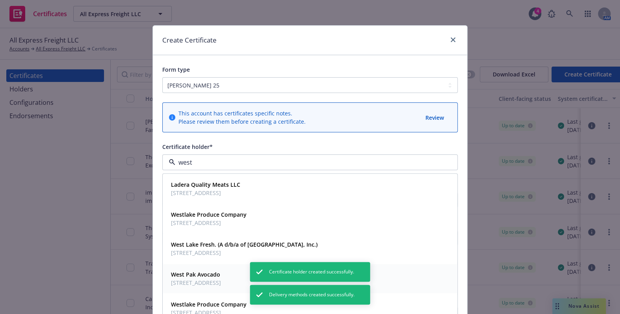
click at [192, 279] on span "[STREET_ADDRESS]" at bounding box center [196, 283] width 50 height 8
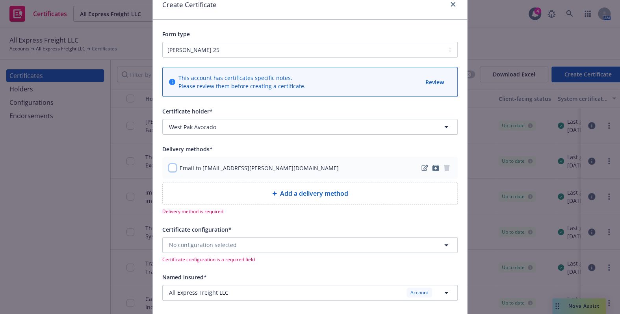
click at [168, 170] on input "checkbox" at bounding box center [172, 168] width 8 height 8
checkbox input "true"
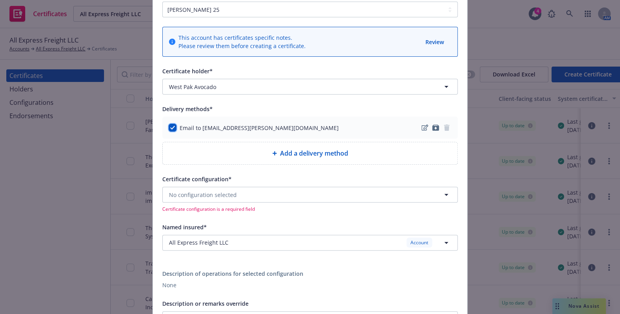
scroll to position [107, 0]
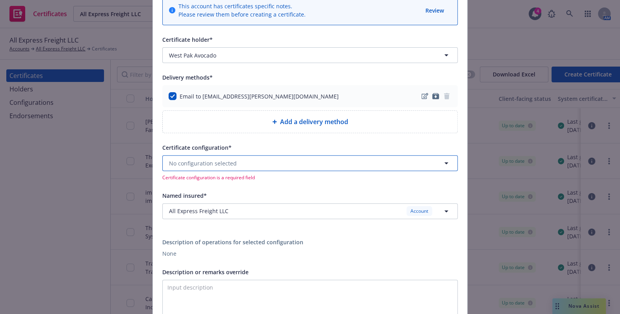
click at [185, 159] on span "No configuration selected" at bounding box center [203, 163] width 68 height 8
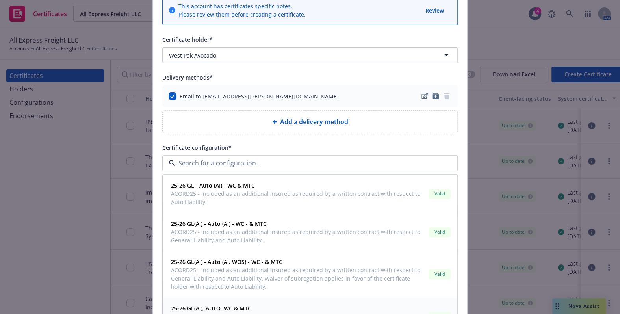
scroll to position [225, 0]
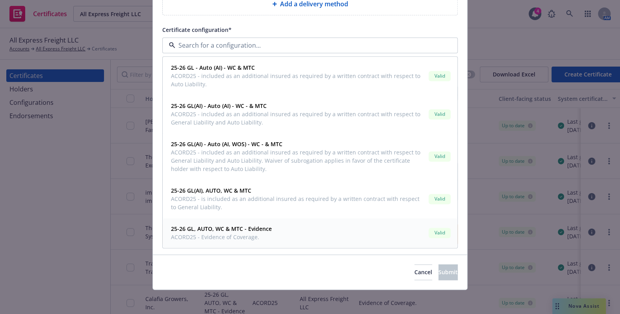
click at [225, 235] on span "ACORD25 - Evidence of Coverage." at bounding box center [221, 237] width 101 height 8
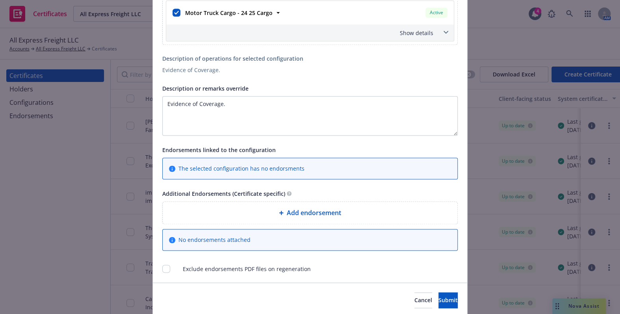
scroll to position [555, 0]
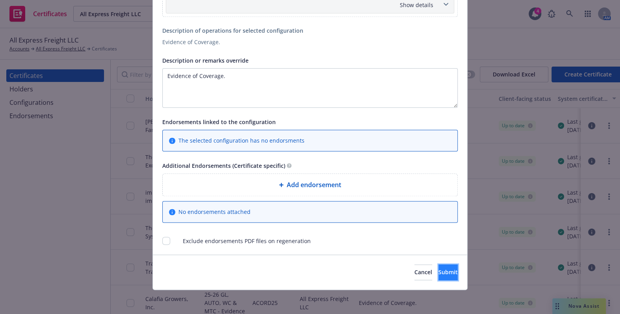
click at [438, 266] on button "Submit" at bounding box center [447, 272] width 19 height 16
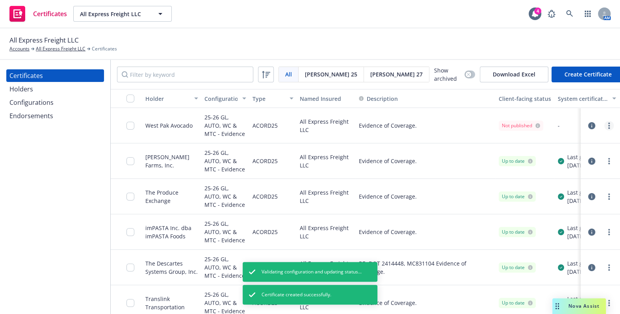
click at [608, 125] on circle "more" at bounding box center [609, 126] width 2 height 2
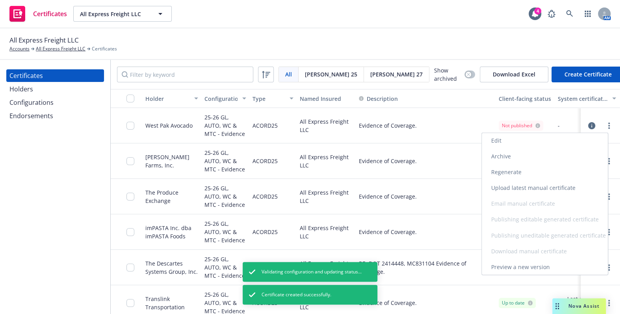
click at [514, 172] on link "Regenerate" at bounding box center [544, 172] width 126 height 16
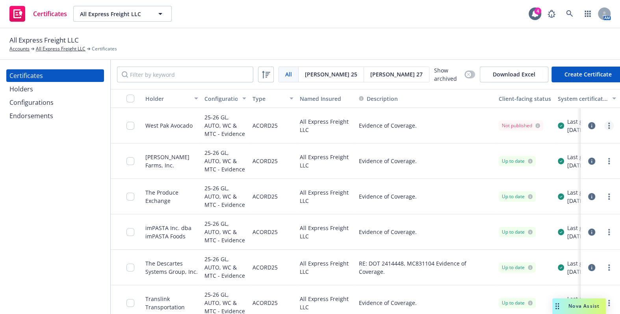
click at [605, 125] on link "more" at bounding box center [608, 125] width 9 height 9
click at [588, 122] on icon "button" at bounding box center [591, 125] width 7 height 7
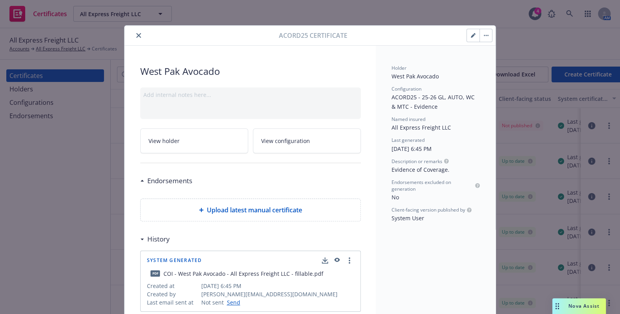
click at [137, 31] on button "close" at bounding box center [138, 35] width 9 height 9
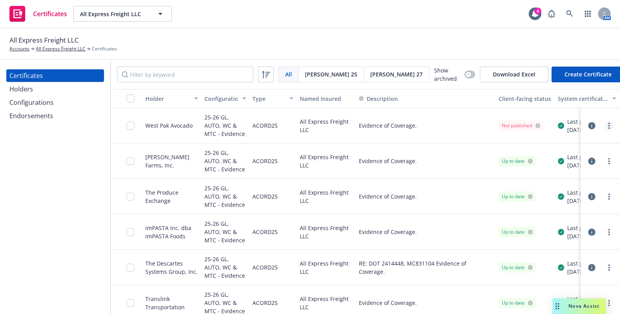
click at [608, 123] on icon "more" at bounding box center [609, 125] width 2 height 6
click at [604, 126] on link "more" at bounding box center [608, 125] width 9 height 9
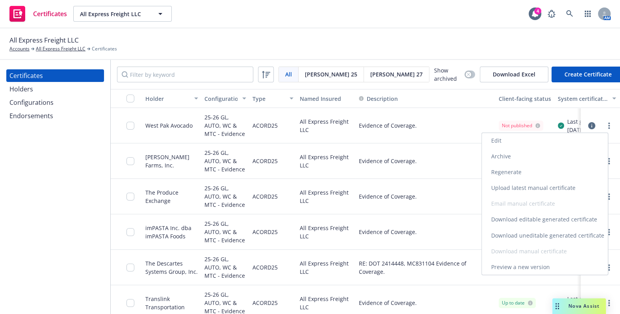
click at [517, 237] on link "Download uneditable generated certificate" at bounding box center [544, 235] width 126 height 16
